Goal: Task Accomplishment & Management: Manage account settings

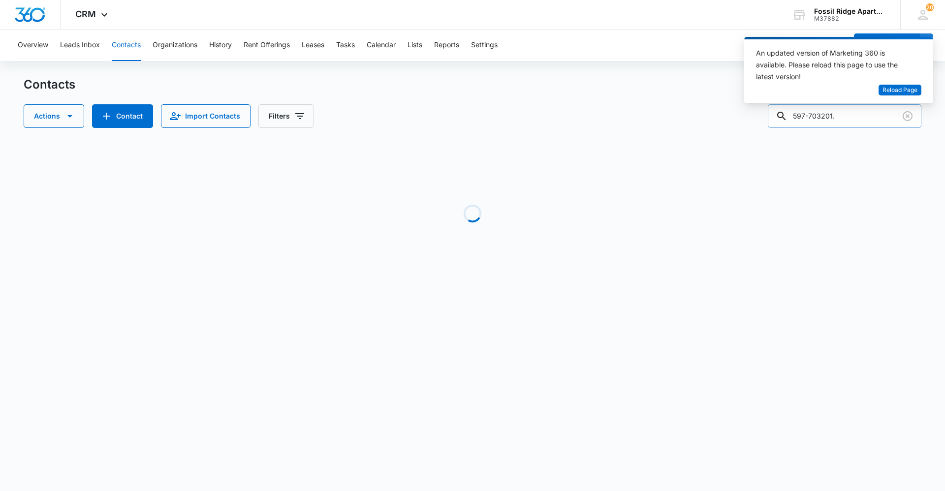
type input "597-703201"
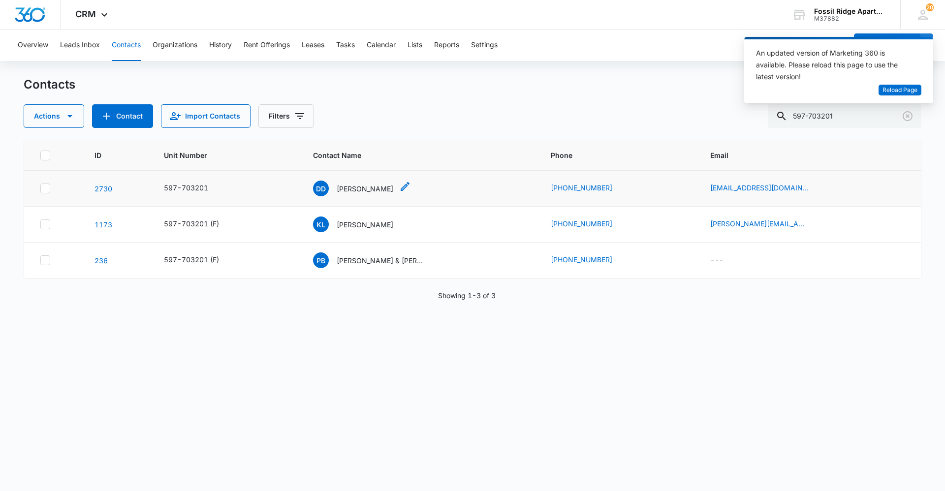
click at [367, 188] on p "[PERSON_NAME]" at bounding box center [365, 189] width 57 height 10
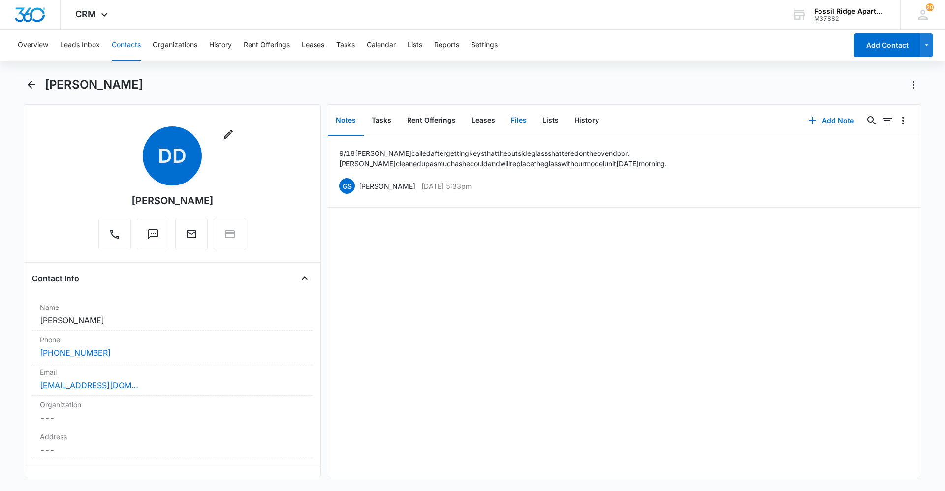
click at [520, 122] on button "Files" at bounding box center [518, 120] width 31 height 31
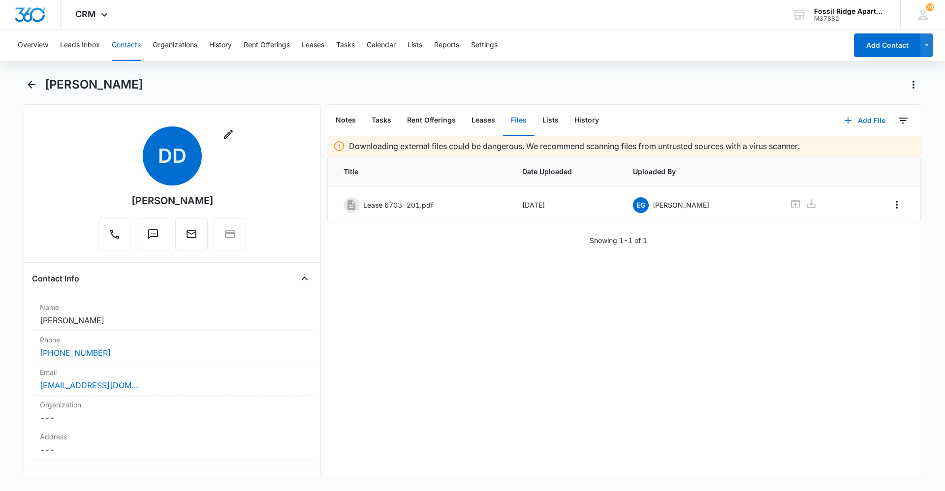
click at [853, 117] on button "Add File" at bounding box center [864, 121] width 61 height 24
click at [854, 155] on div "Upload Files" at bounding box center [851, 152] width 39 height 7
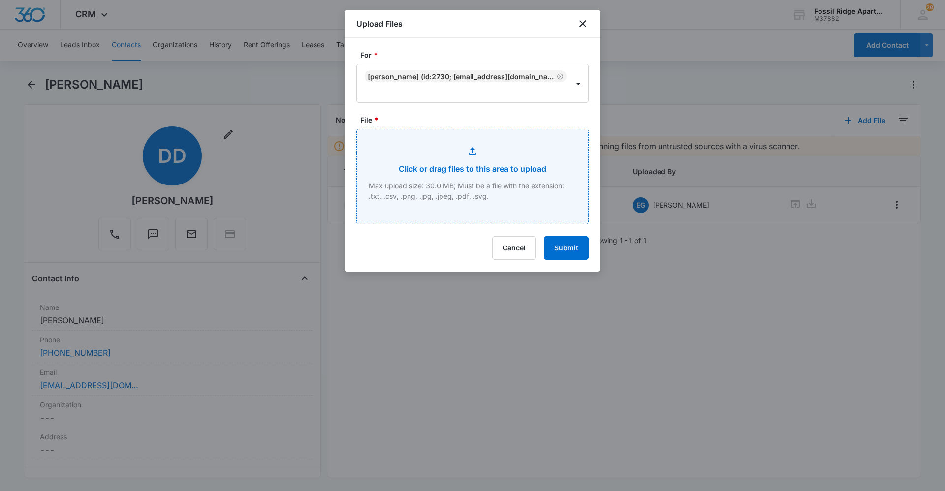
click at [458, 146] on input "File *" at bounding box center [472, 176] width 231 height 94
type input "C:\fakepath\[PHONE_NUMBER] Pet Vaccinations Renewal.pdf"
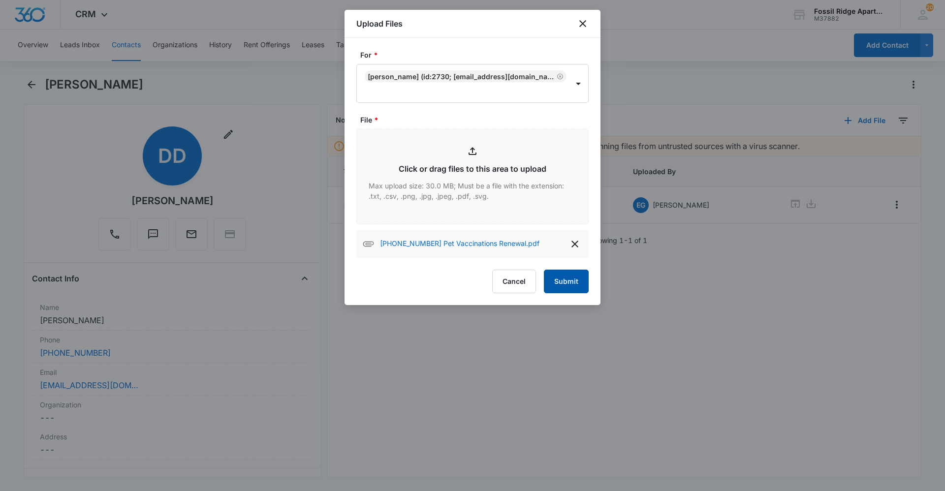
click at [555, 279] on button "Submit" at bounding box center [566, 282] width 45 height 24
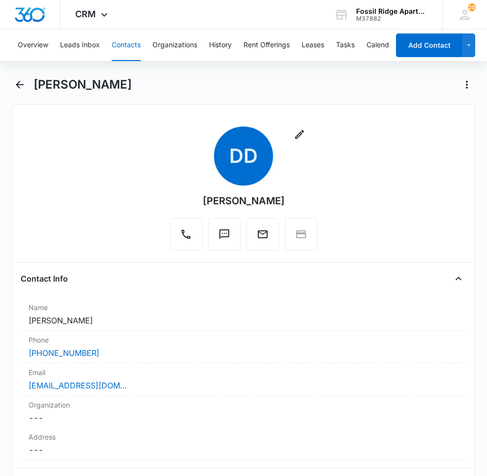
click at [117, 40] on button "Contacts" at bounding box center [126, 45] width 29 height 31
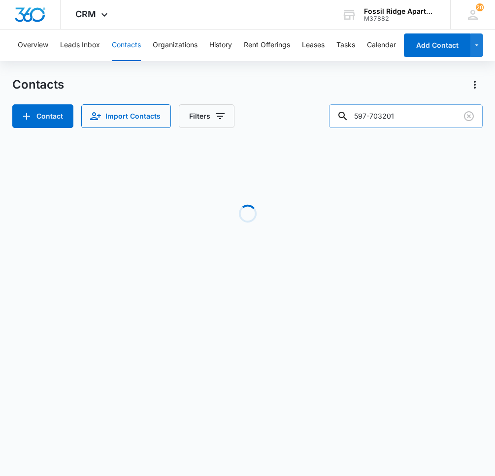
click at [410, 118] on input "597-703201" at bounding box center [406, 116] width 154 height 24
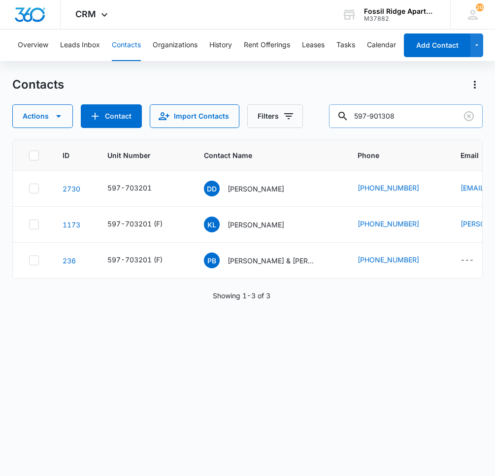
type input "597-901308"
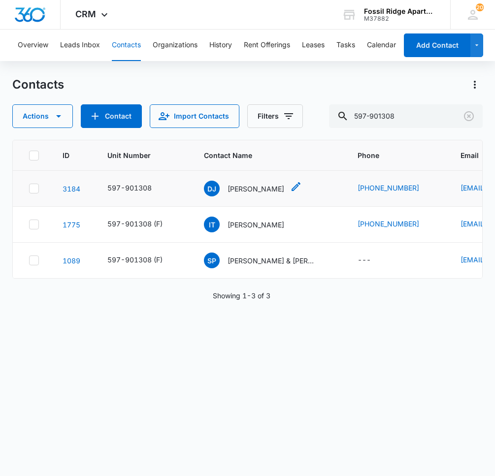
click at [255, 194] on div "DJ [PERSON_NAME]" at bounding box center [244, 189] width 80 height 16
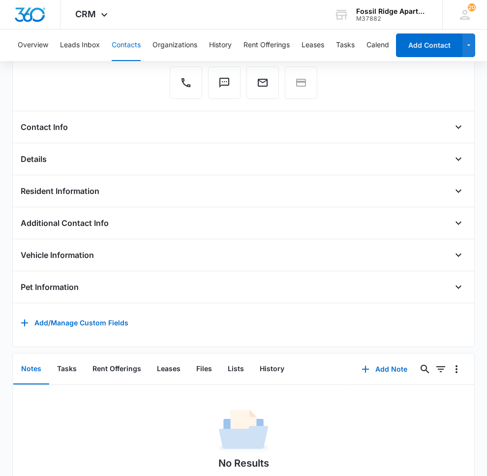
scroll to position [207, 0]
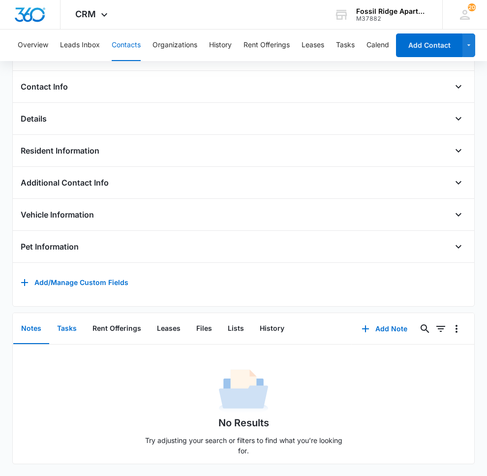
click at [57, 320] on button "Tasks" at bounding box center [66, 328] width 35 height 31
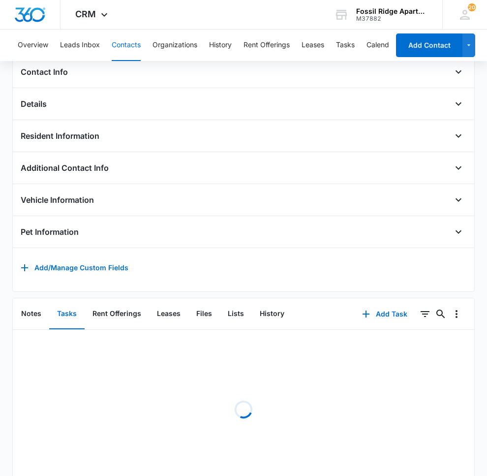
scroll to position [174, 0]
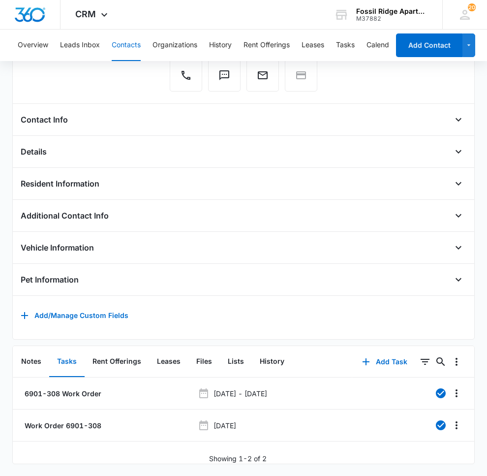
click at [204, 323] on div "Remove DJ [PERSON_NAME] Contact Info Name Cancel Save Changes [PERSON_NAME] Pho…" at bounding box center [243, 142] width 463 height 394
click at [188, 361] on button "Files" at bounding box center [203, 361] width 31 height 31
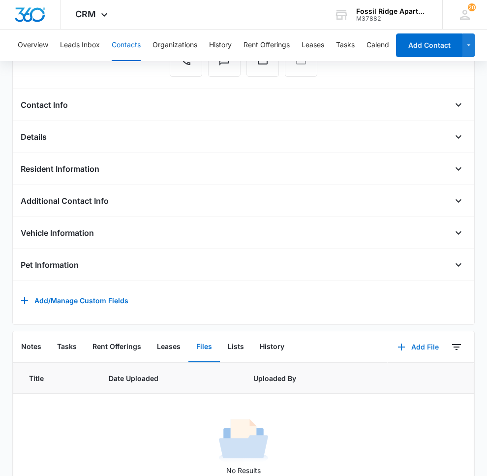
click at [405, 356] on button "Add File" at bounding box center [418, 347] width 61 height 24
click at [383, 386] on button "Upload Files" at bounding box center [410, 378] width 75 height 15
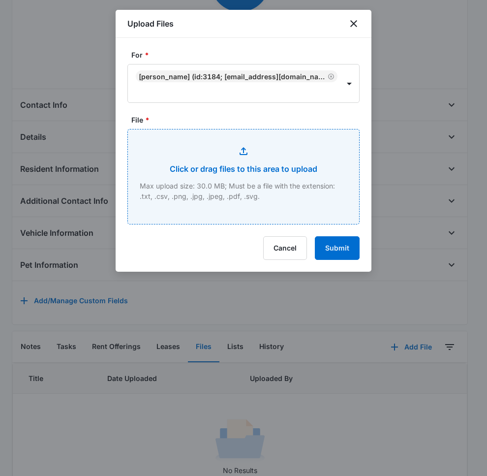
click at [268, 172] on input "File *" at bounding box center [243, 176] width 231 height 94
type input "C:\fakepath\[PHONE_NUMBER] Lease.pdf"
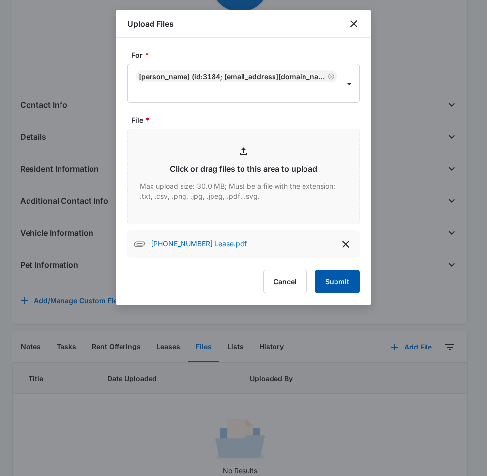
click at [343, 284] on button "Submit" at bounding box center [337, 282] width 45 height 24
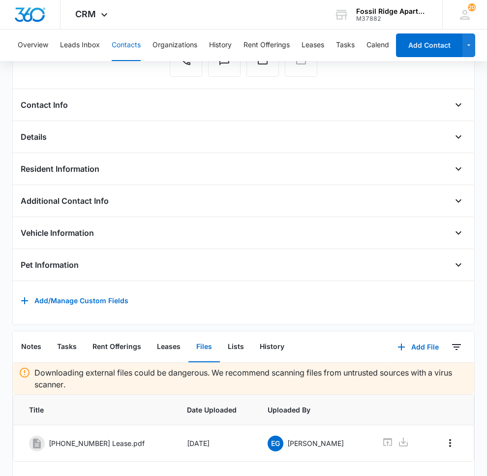
click at [124, 37] on button "Contacts" at bounding box center [126, 45] width 29 height 31
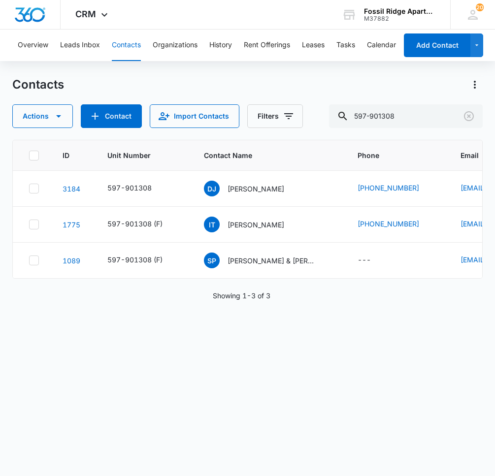
click at [125, 45] on button "Contacts" at bounding box center [126, 45] width 29 height 31
click at [398, 120] on input "597-901308" at bounding box center [406, 116] width 154 height 24
type input "597-887201"
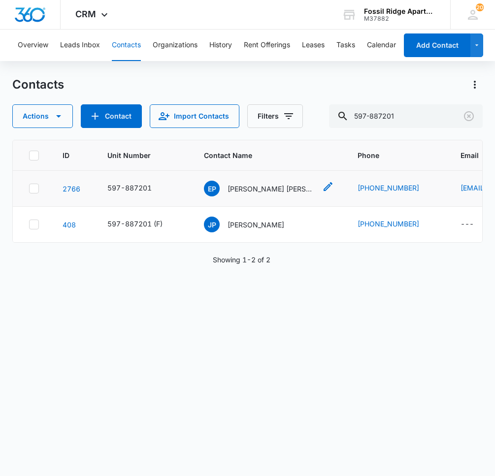
click at [258, 191] on p "[PERSON_NAME] [PERSON_NAME] [PERSON_NAME]" at bounding box center [271, 189] width 89 height 10
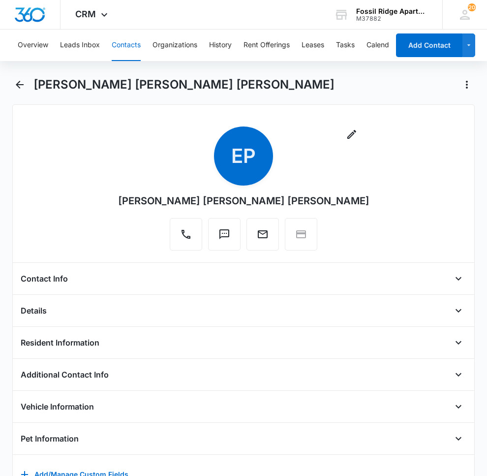
click at [139, 47] on button "Contacts" at bounding box center [126, 45] width 29 height 31
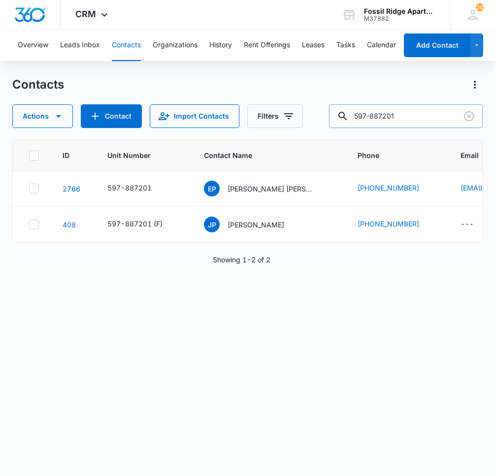
click at [407, 120] on input "597-887201" at bounding box center [406, 116] width 154 height 24
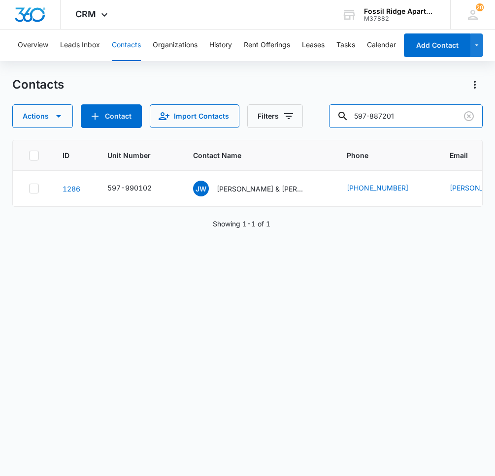
type input "597-887201"
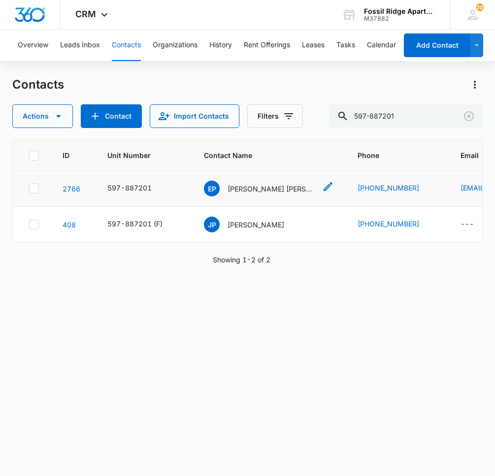
click at [268, 193] on p "[PERSON_NAME] [PERSON_NAME] [PERSON_NAME]" at bounding box center [271, 189] width 89 height 10
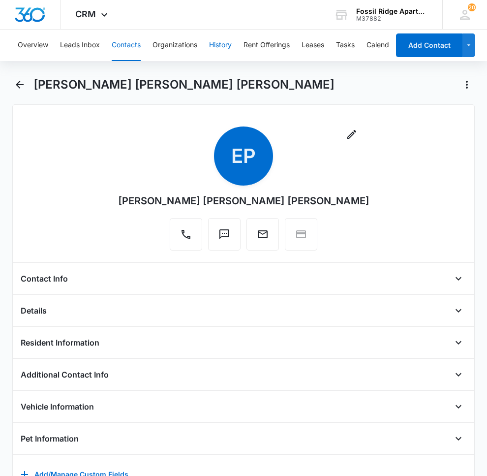
click at [228, 46] on button "History" at bounding box center [220, 45] width 23 height 31
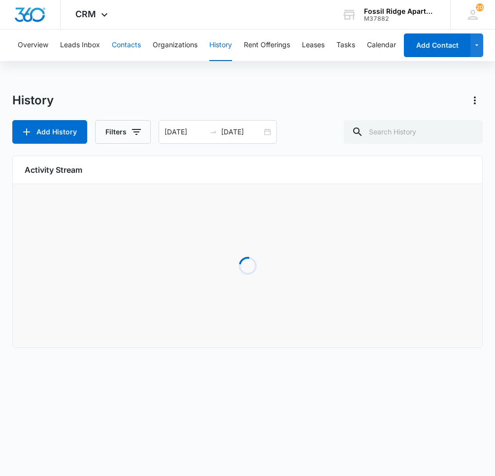
click at [113, 45] on button "Contacts" at bounding box center [126, 45] width 29 height 31
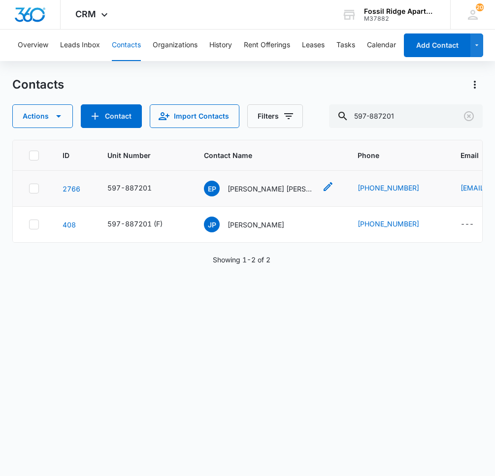
click at [248, 186] on p "[PERSON_NAME] [PERSON_NAME] [PERSON_NAME]" at bounding box center [271, 189] width 89 height 10
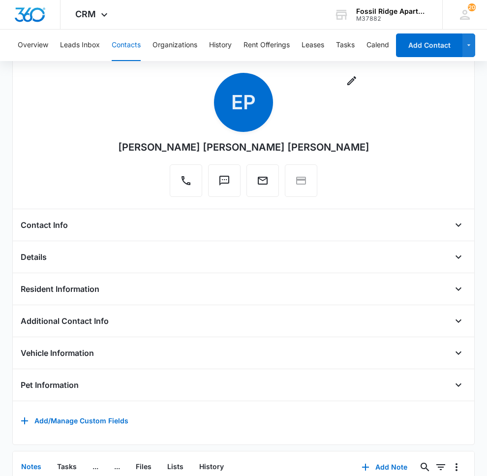
scroll to position [207, 0]
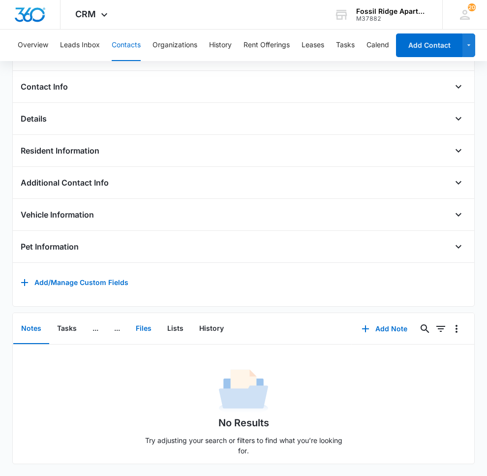
click at [152, 328] on button "Files" at bounding box center [143, 328] width 31 height 31
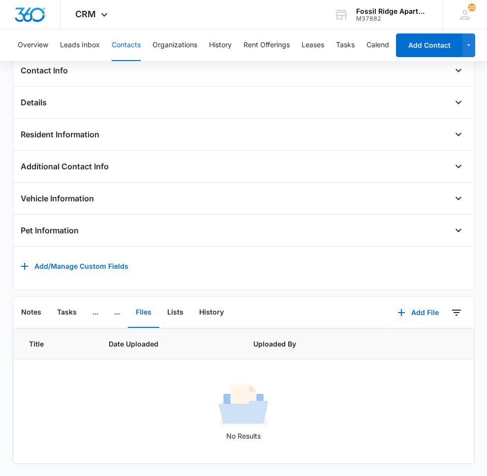
scroll to position [223, 0]
click at [416, 301] on button "Add File" at bounding box center [418, 313] width 61 height 24
click at [403, 341] on div "Upload Files" at bounding box center [404, 344] width 39 height 7
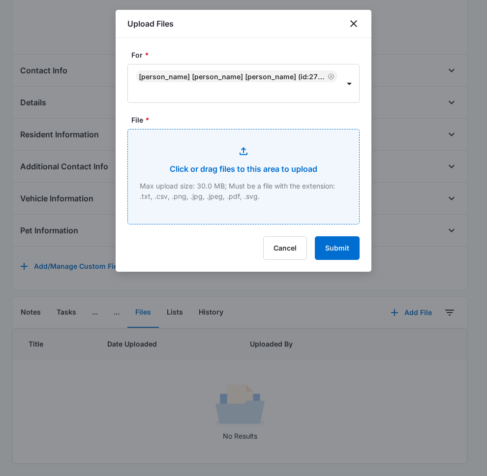
click at [261, 186] on input "File *" at bounding box center [243, 176] width 231 height 94
type input "C:\fakepath\[PHONE_NUMBER] Lease.pdf"
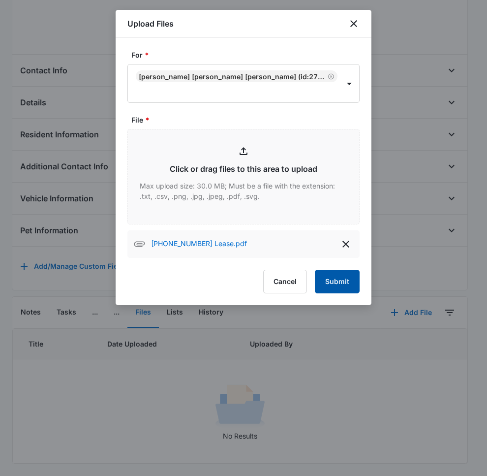
click at [343, 280] on button "Submit" at bounding box center [337, 282] width 45 height 24
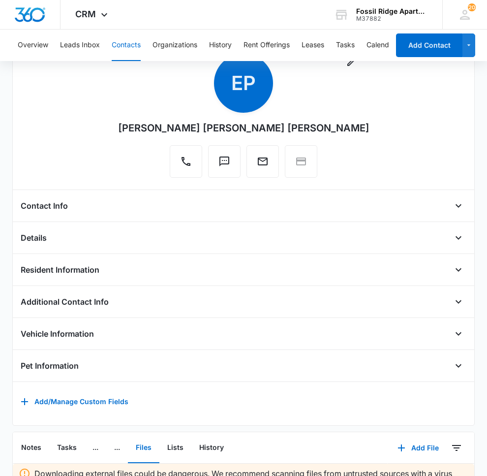
scroll to position [0, 0]
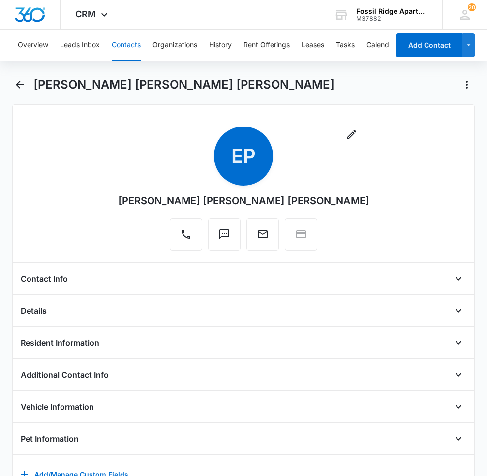
click at [117, 38] on button "Contacts" at bounding box center [126, 45] width 29 height 31
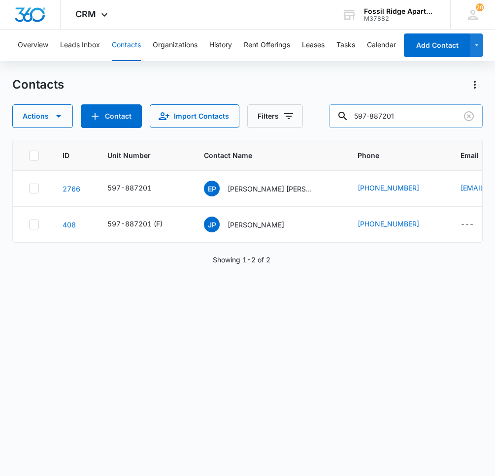
click at [426, 113] on input "597-887201" at bounding box center [406, 116] width 154 height 24
type input "597-790302"
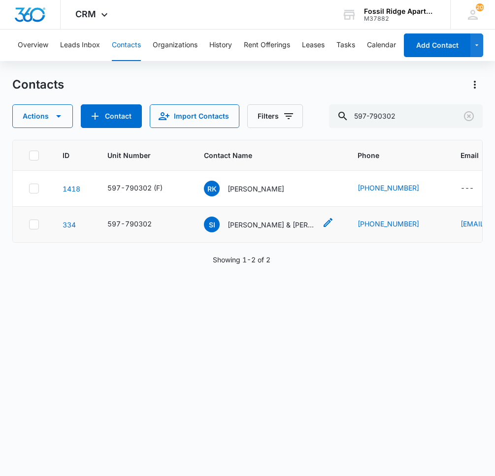
click at [246, 222] on p "[PERSON_NAME] & [PERSON_NAME]" at bounding box center [271, 224] width 89 height 10
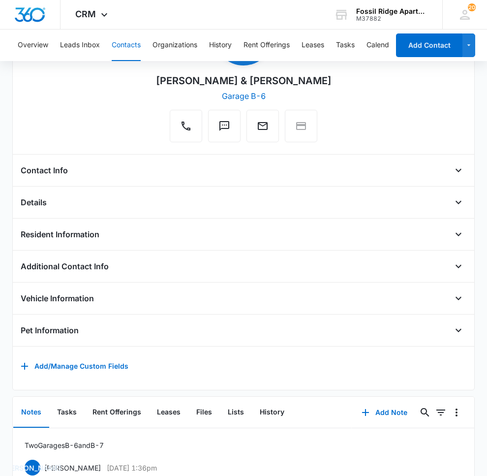
scroll to position [160, 0]
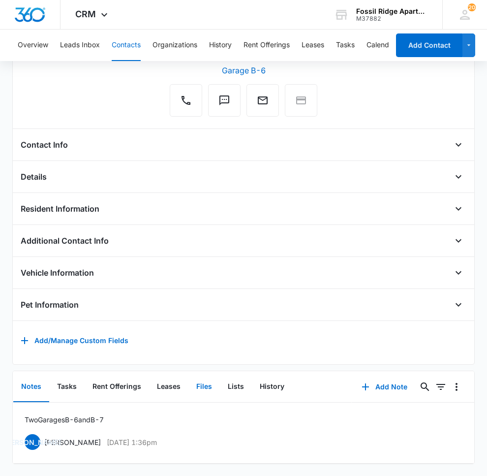
click at [200, 375] on button "Files" at bounding box center [203, 387] width 31 height 31
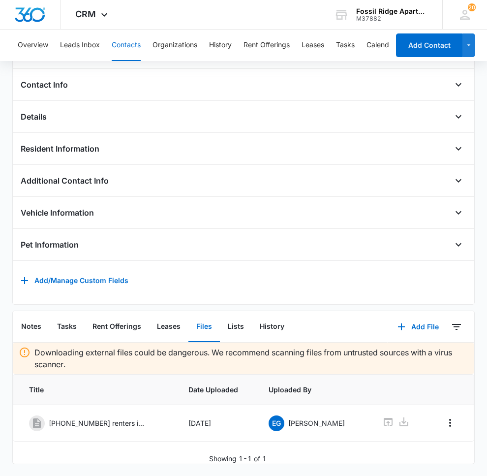
scroll to position [220, 0]
click at [412, 316] on button "Add File" at bounding box center [418, 327] width 61 height 24
click at [400, 355] on div "Upload Files" at bounding box center [404, 358] width 39 height 7
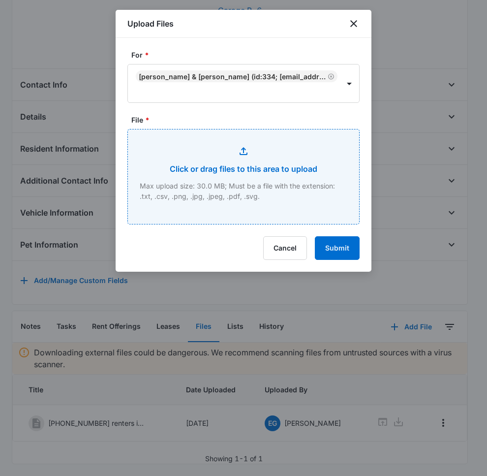
click at [274, 161] on input "File *" at bounding box center [243, 176] width 231 height 94
type input "C:\fakepath\[PHONE_NUMBER] Lease.pdf"
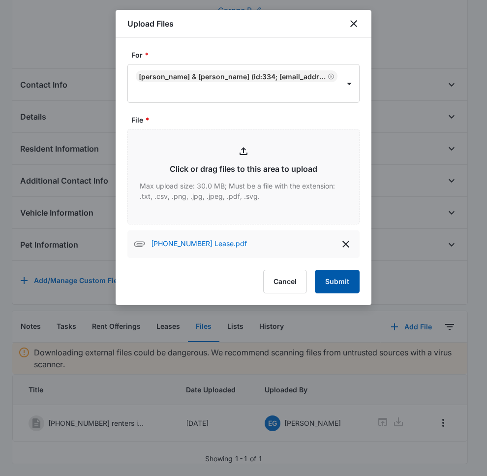
click at [353, 284] on button "Submit" at bounding box center [337, 282] width 45 height 24
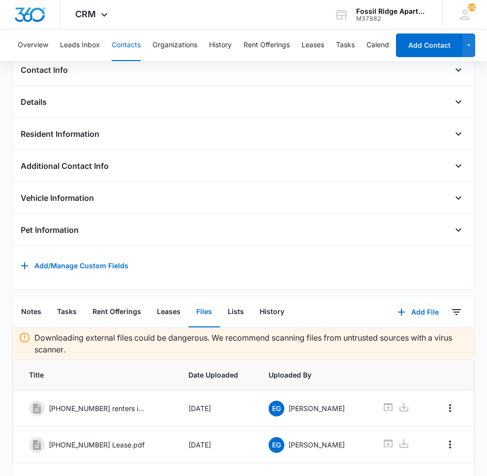
click at [125, 35] on button "Contacts" at bounding box center [126, 45] width 29 height 31
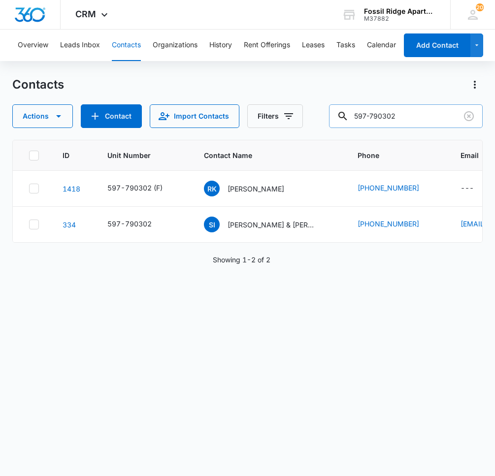
click at [420, 113] on input "597-790302" at bounding box center [406, 116] width 154 height 24
type input "597-963205"
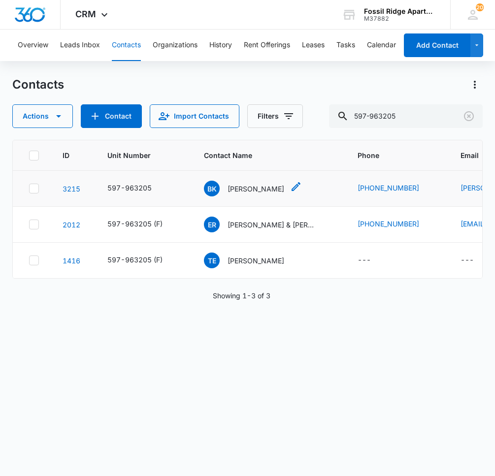
click at [262, 188] on p "[PERSON_NAME]" at bounding box center [255, 189] width 57 height 10
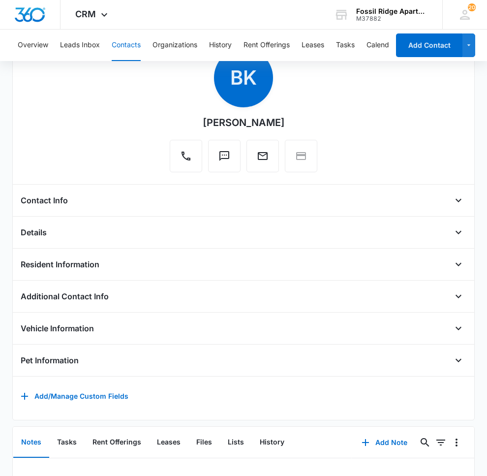
scroll to position [207, 0]
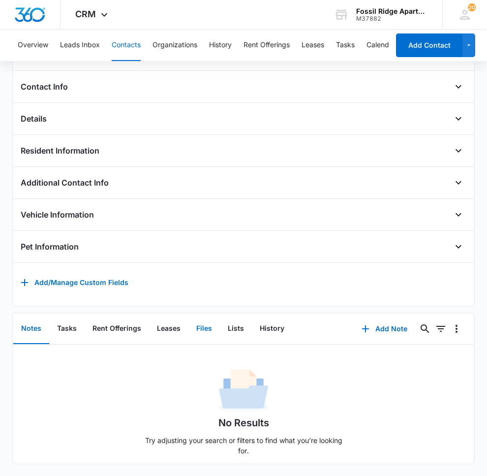
click at [196, 325] on button "Files" at bounding box center [203, 328] width 31 height 31
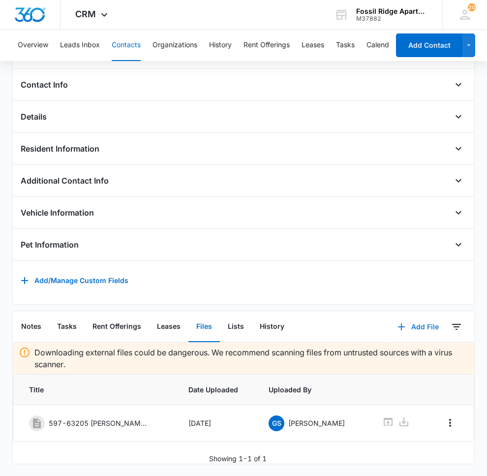
click at [411, 325] on button "Add File" at bounding box center [418, 327] width 61 height 24
click at [402, 351] on button "Upload Files" at bounding box center [410, 358] width 75 height 15
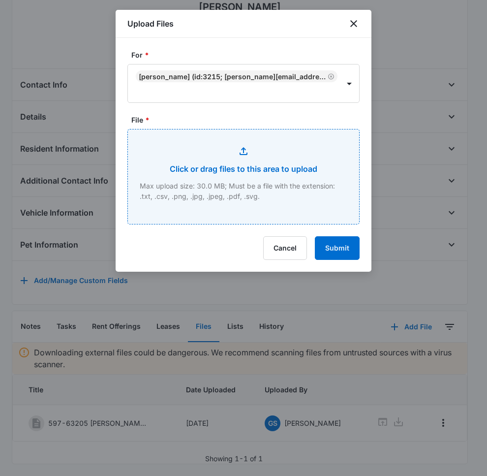
click at [212, 183] on input "File *" at bounding box center [243, 176] width 231 height 94
type input "C:\fakepath\[PHONE_NUMBER] Lease.pdf"
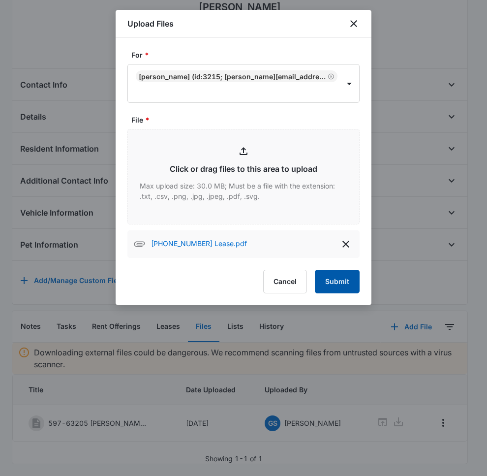
click at [346, 278] on button "Submit" at bounding box center [337, 282] width 45 height 24
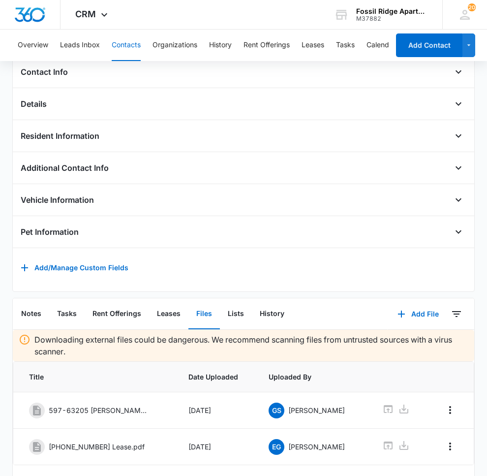
click at [132, 40] on button "Contacts" at bounding box center [126, 45] width 29 height 31
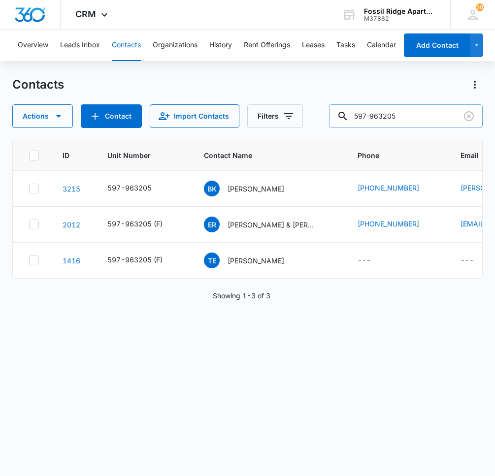
click at [405, 119] on input "597-963205" at bounding box center [406, 116] width 154 height 24
type input "597-770301"
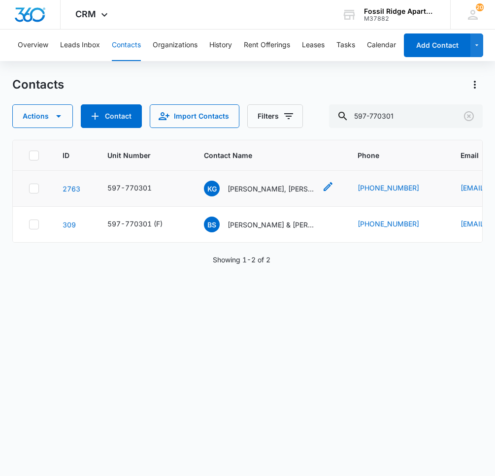
click at [281, 186] on p "[PERSON_NAME], [PERSON_NAME]" at bounding box center [271, 189] width 89 height 10
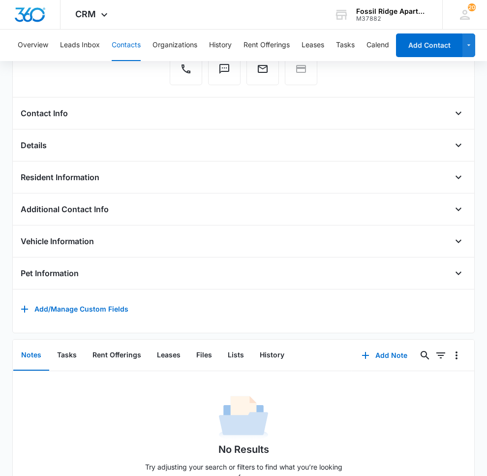
scroll to position [207, 0]
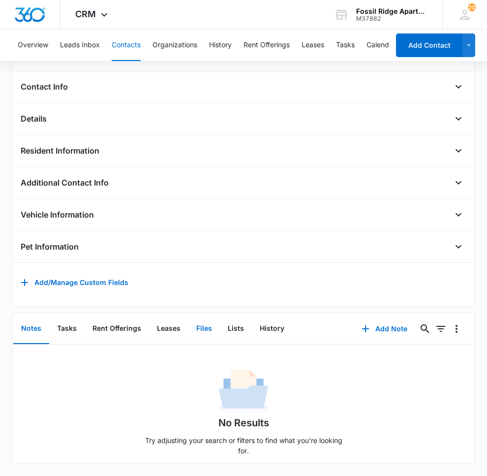
click at [195, 321] on button "Files" at bounding box center [203, 328] width 31 height 31
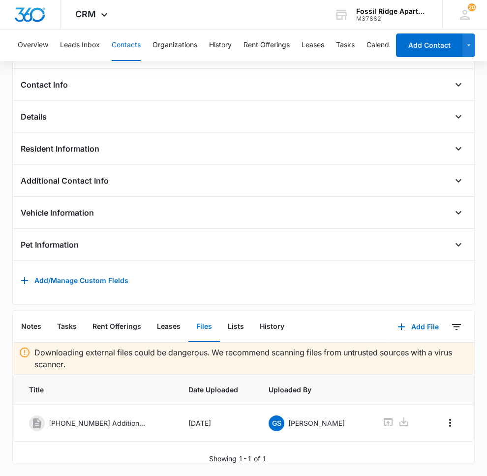
scroll to position [209, 0]
click at [415, 326] on button "Add File" at bounding box center [418, 327] width 61 height 24
click at [401, 355] on div "Upload Files" at bounding box center [404, 358] width 39 height 7
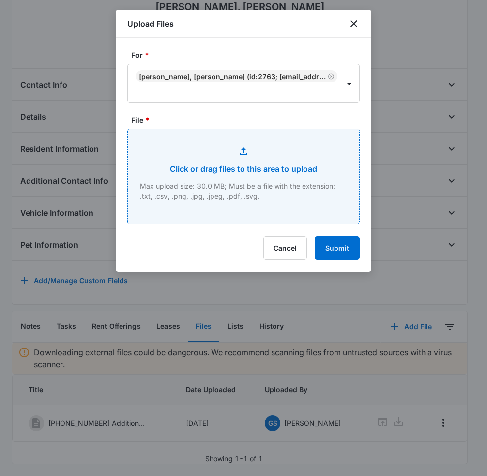
click at [289, 163] on input "File *" at bounding box center [243, 176] width 231 height 94
type input "C:\fakepath\[PHONE_NUMBER] Lease.pdf"
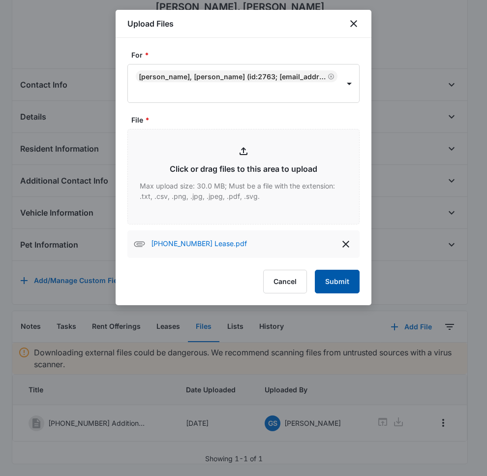
click at [324, 287] on button "Submit" at bounding box center [337, 282] width 45 height 24
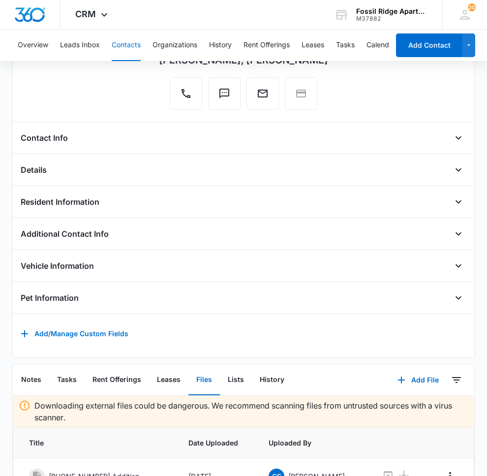
scroll to position [48, 0]
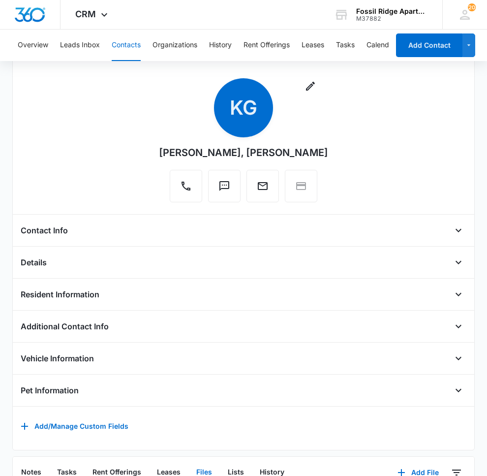
click at [122, 48] on button "Contacts" at bounding box center [126, 45] width 29 height 31
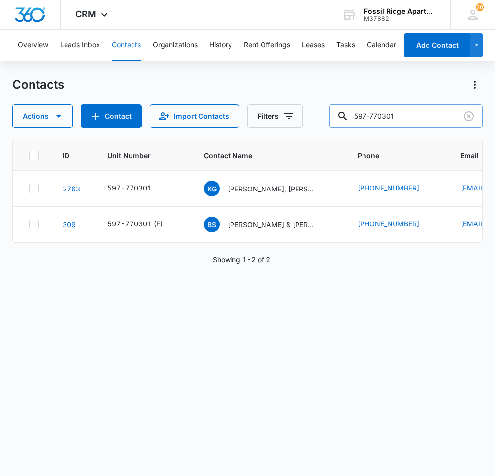
click at [417, 120] on input "597-770301" at bounding box center [406, 116] width 154 height 24
type input "597-820302"
click at [287, 189] on p "[PERSON_NAME], [PERSON_NAME], [PERSON_NAME]" at bounding box center [271, 189] width 89 height 10
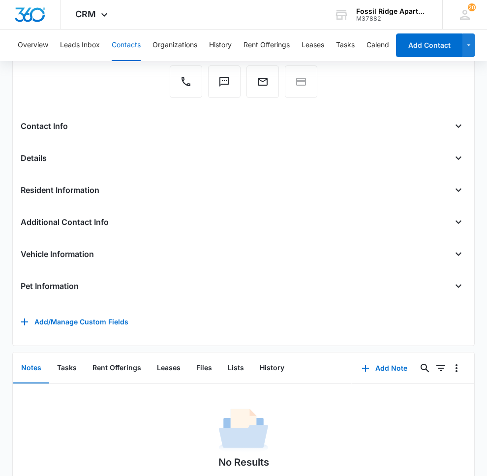
scroll to position [207, 0]
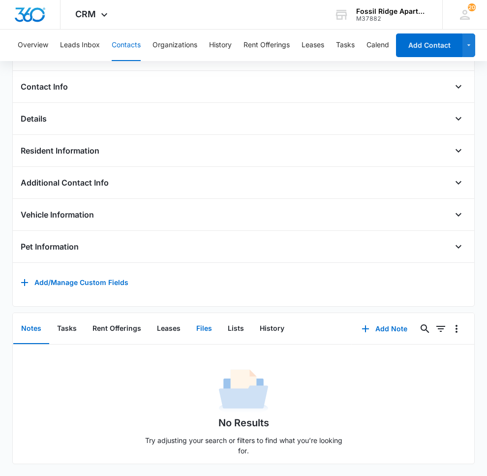
click at [206, 323] on button "Files" at bounding box center [203, 328] width 31 height 31
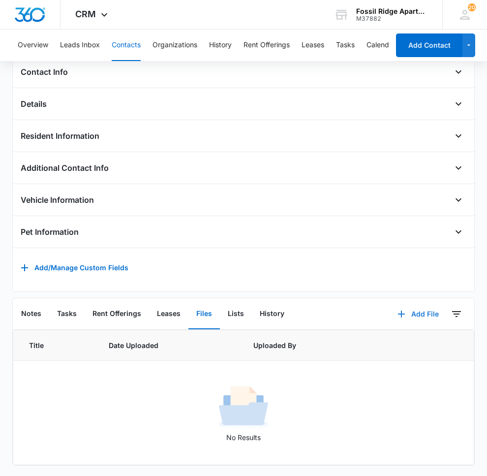
click at [420, 318] on button "Add File" at bounding box center [418, 314] width 61 height 24
click at [393, 349] on div "Upload Files" at bounding box center [404, 345] width 39 height 7
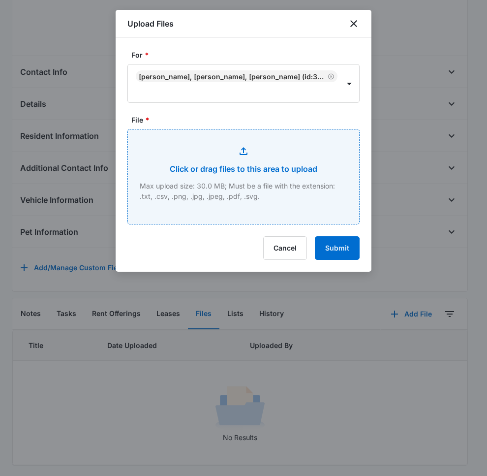
click at [238, 162] on input "File *" at bounding box center [243, 176] width 231 height 94
type input "C:\fakepath\[PHONE_NUMBER] Lease.pdf"
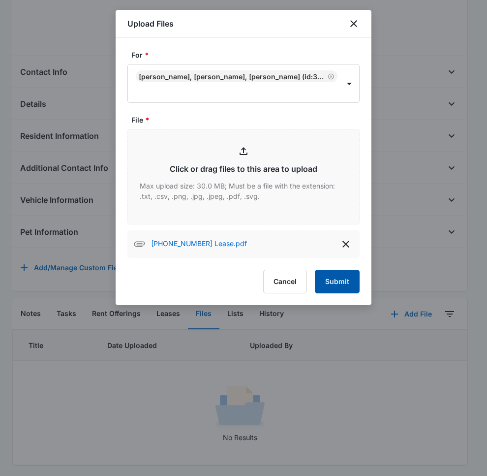
click at [352, 285] on button "Submit" at bounding box center [337, 282] width 45 height 24
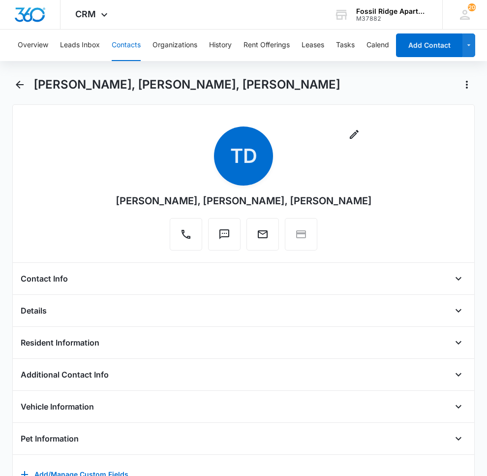
click at [130, 45] on button "Contacts" at bounding box center [126, 45] width 29 height 31
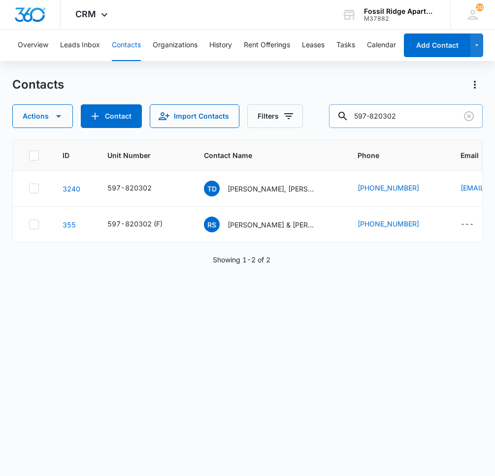
click at [407, 116] on input "597-820302" at bounding box center [406, 116] width 154 height 24
type input "597-990102"
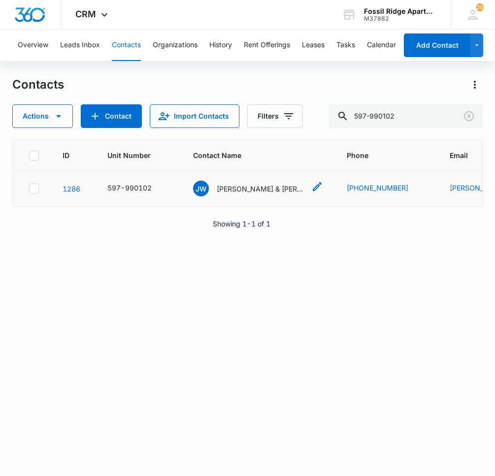
click at [281, 193] on p "[PERSON_NAME] & [PERSON_NAME]" at bounding box center [261, 189] width 89 height 10
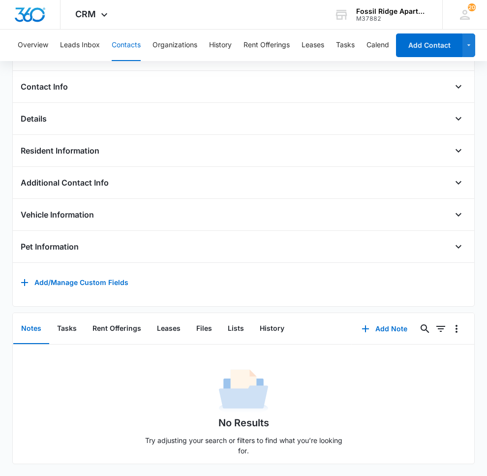
scroll to position [218, 0]
click at [198, 327] on button "Files" at bounding box center [203, 328] width 31 height 31
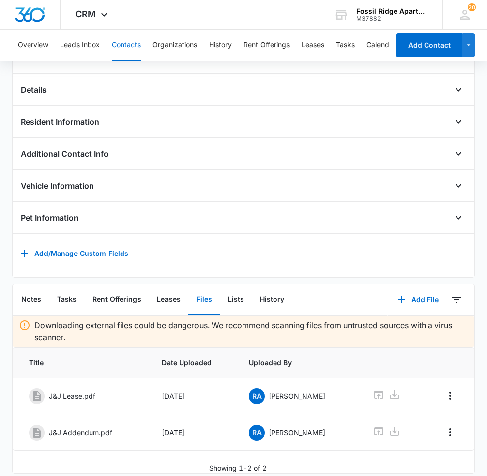
scroll to position [257, 0]
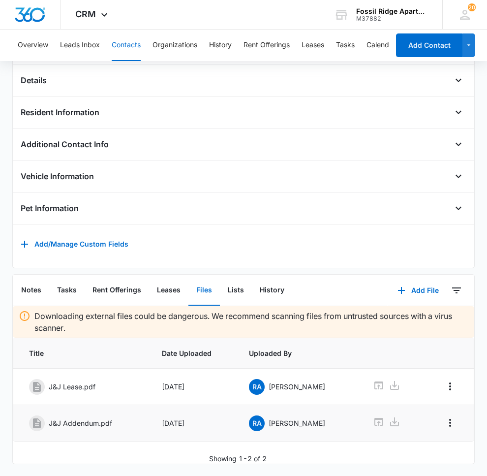
click at [81, 418] on p "J&J Addendum.pdf" at bounding box center [80, 423] width 63 height 10
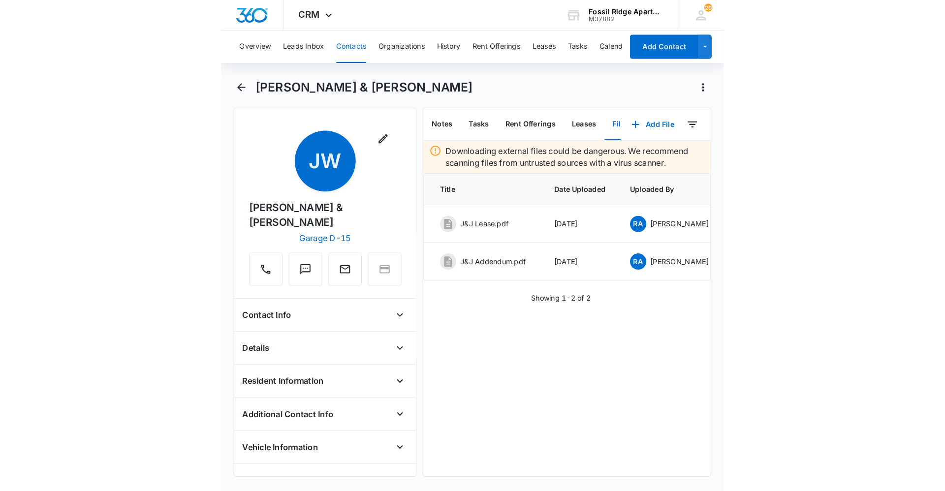
scroll to position [0, 0]
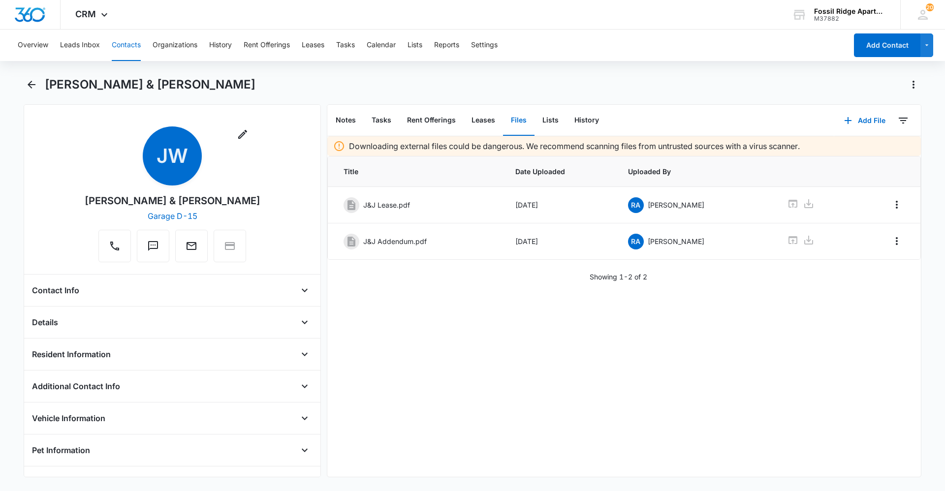
click at [126, 47] on button "Contacts" at bounding box center [126, 45] width 29 height 31
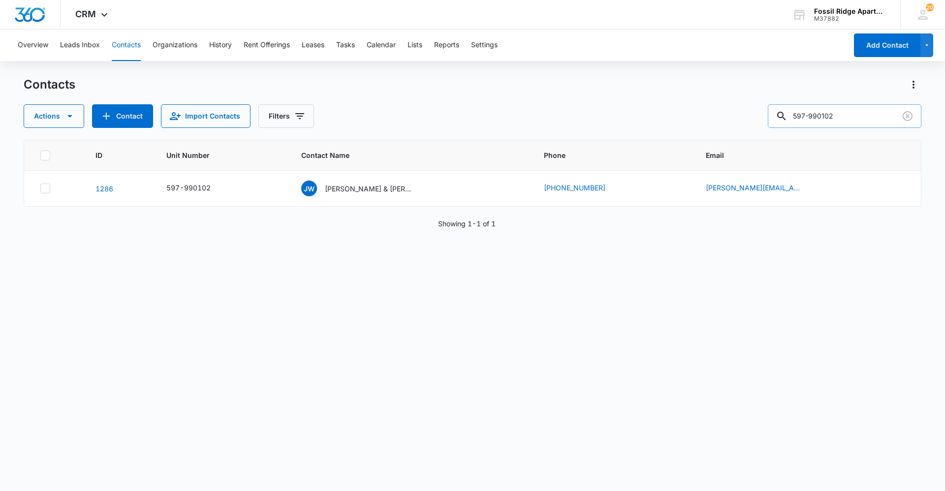
click at [847, 107] on input "597-990102" at bounding box center [845, 116] width 154 height 24
type input "597-987105"
click at [367, 185] on p "[PERSON_NAME], [PERSON_NAME]" at bounding box center [369, 189] width 89 height 10
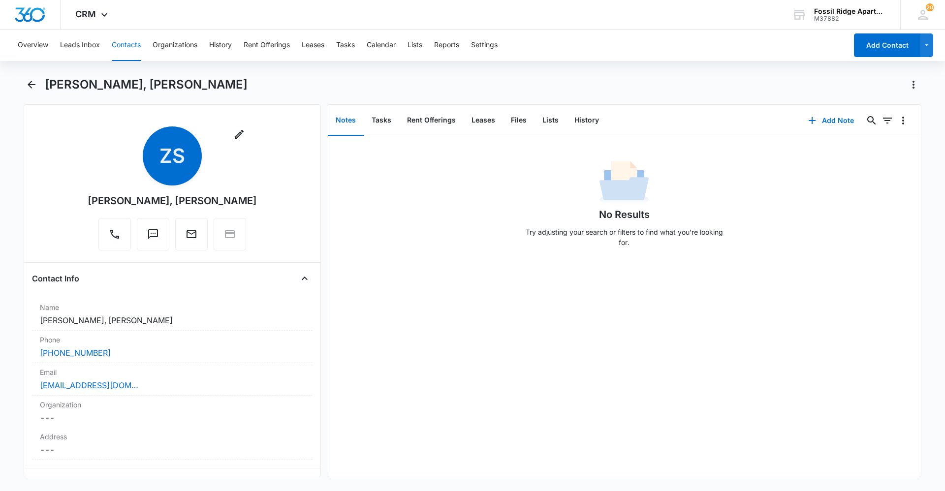
click at [124, 39] on button "Contacts" at bounding box center [126, 45] width 29 height 31
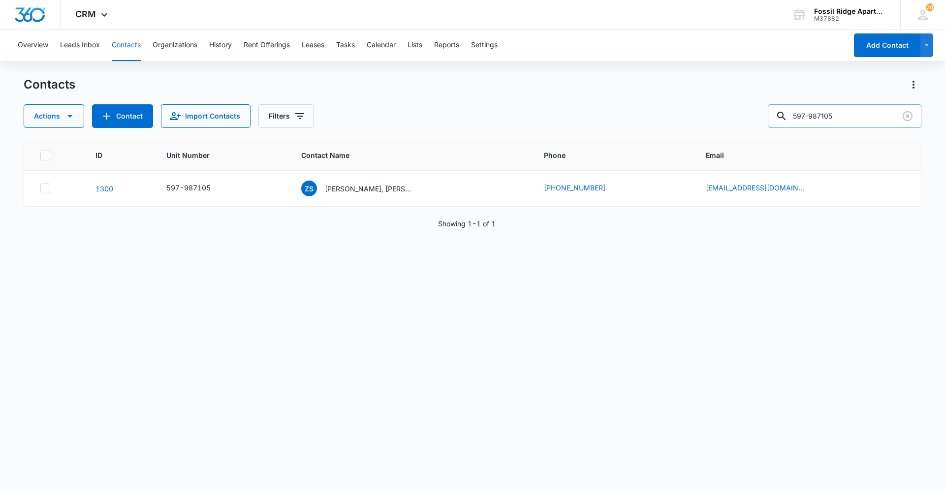
click at [870, 115] on input "597-987105" at bounding box center [845, 116] width 154 height 24
type input "597-767107"
click at [350, 183] on div "JQ [PERSON_NAME] (ESA) & [PERSON_NAME]" at bounding box center [357, 189] width 112 height 16
